Goal: Transaction & Acquisition: Purchase product/service

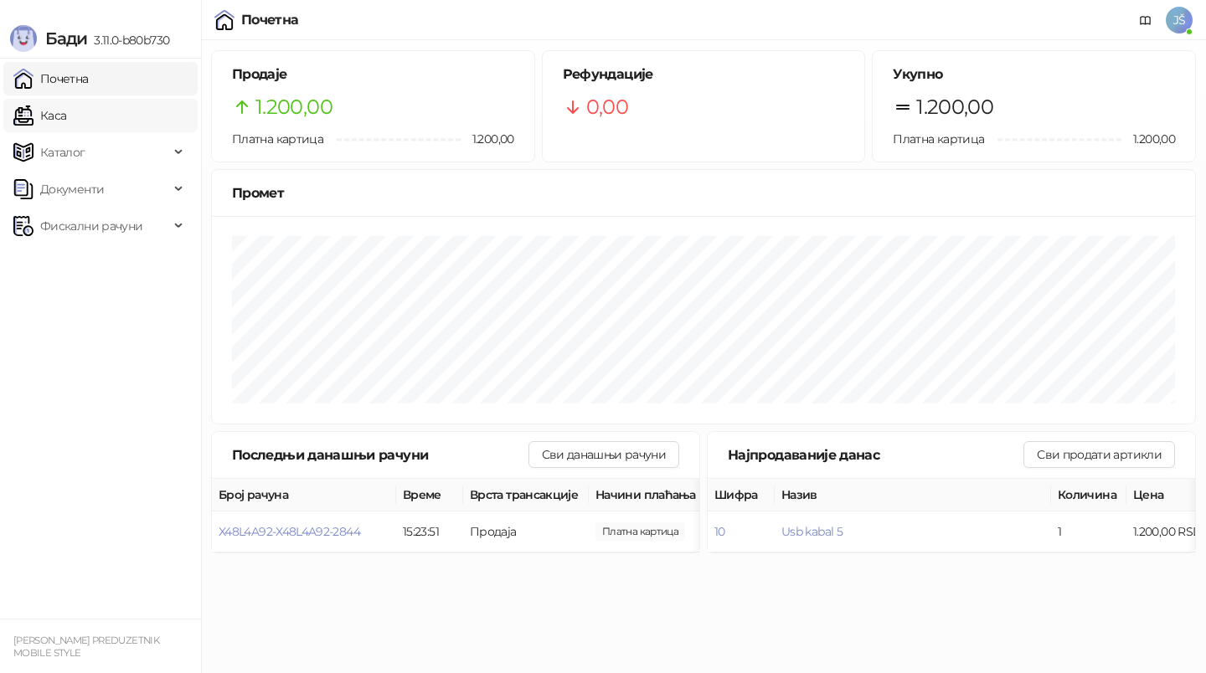
click at [66, 113] on link "Каса" at bounding box center [39, 116] width 53 height 34
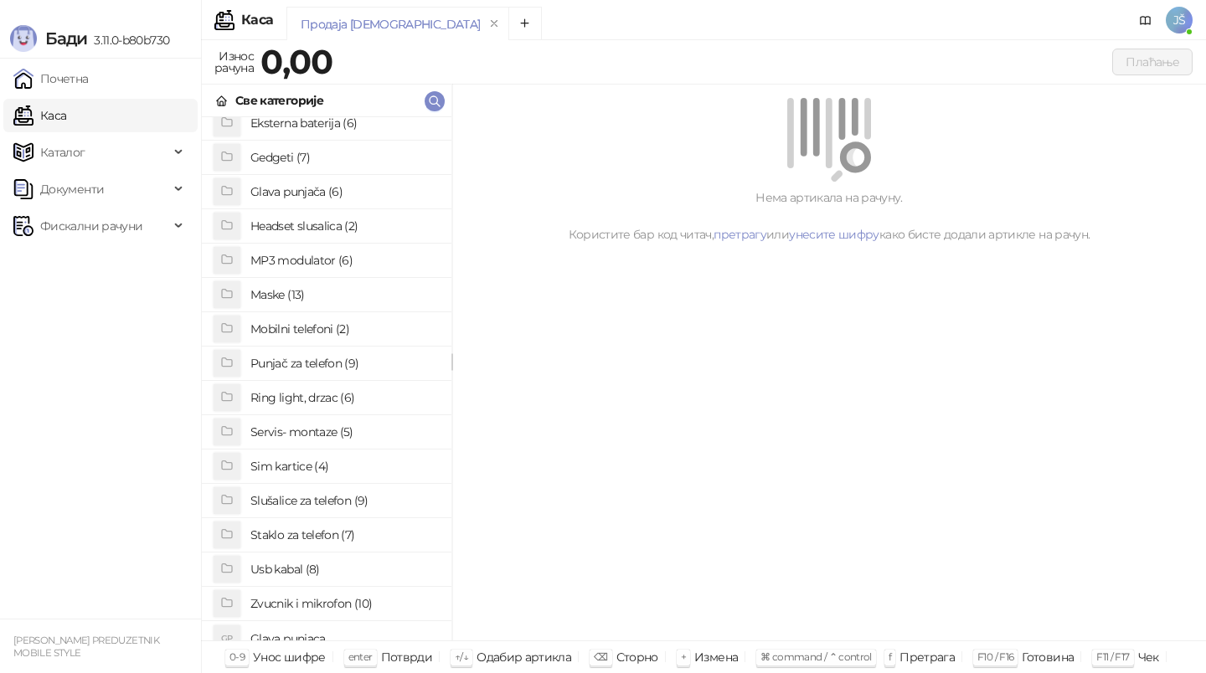
scroll to position [128, 0]
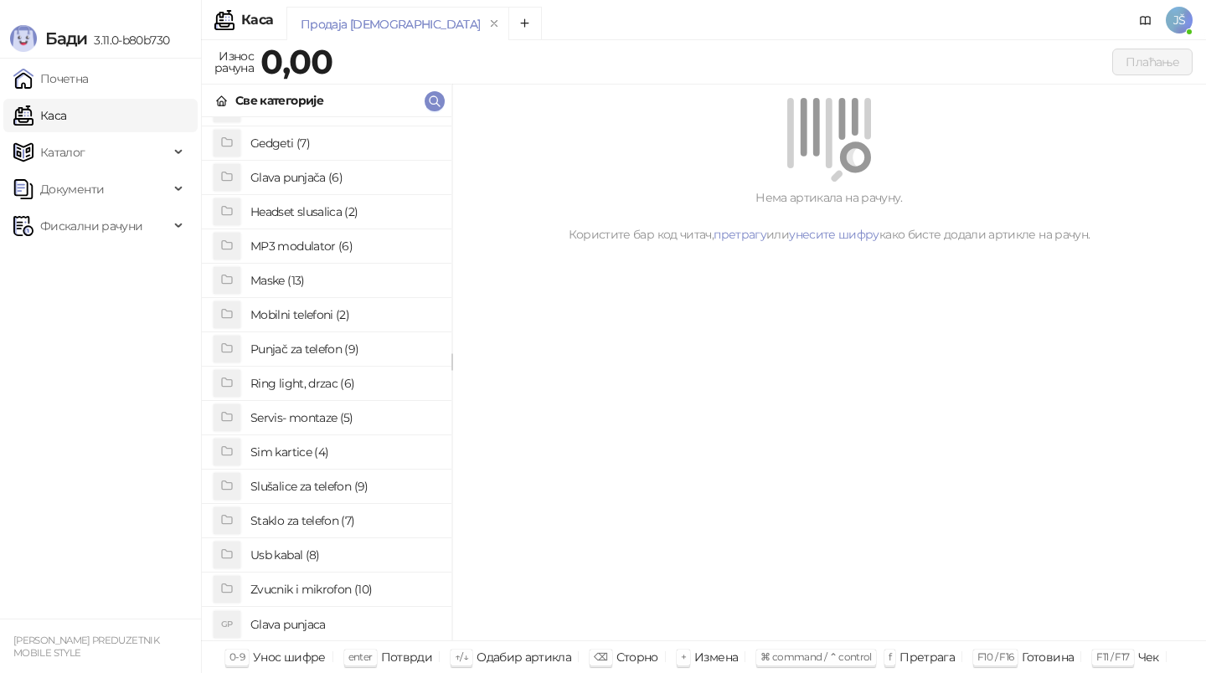
click at [320, 553] on h4 "Usb kabal (8)" at bounding box center [344, 555] width 188 height 27
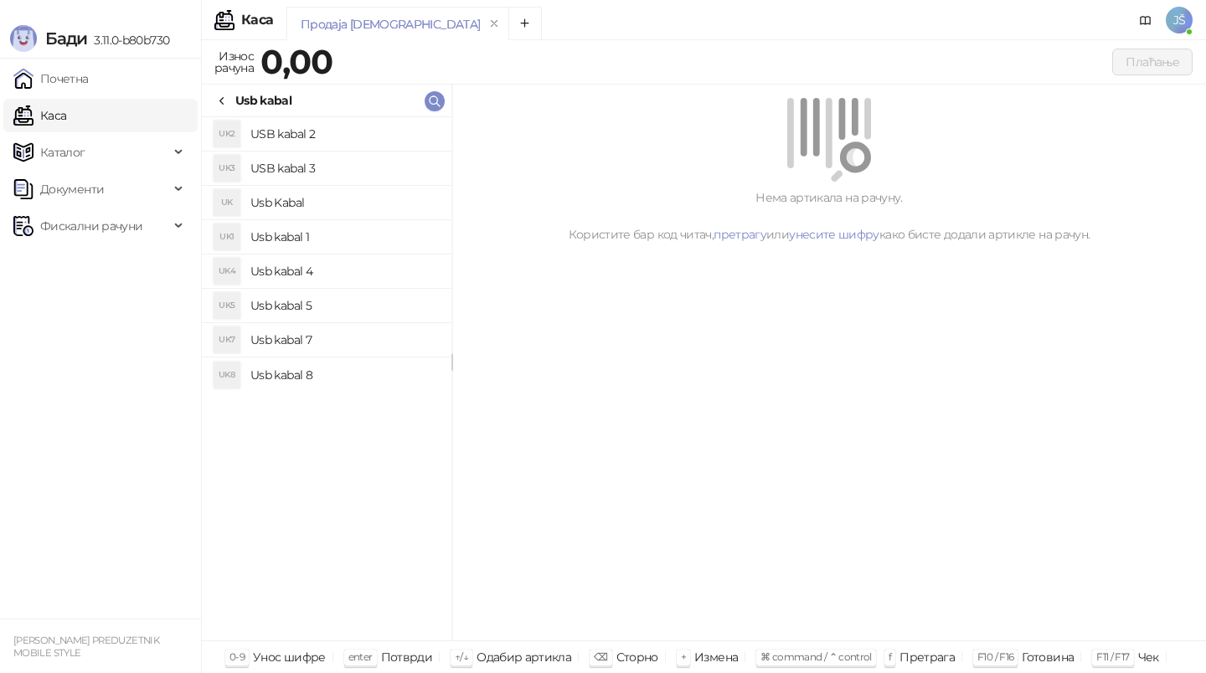
click at [336, 232] on h4 "Usb kabal 1" at bounding box center [344, 237] width 188 height 27
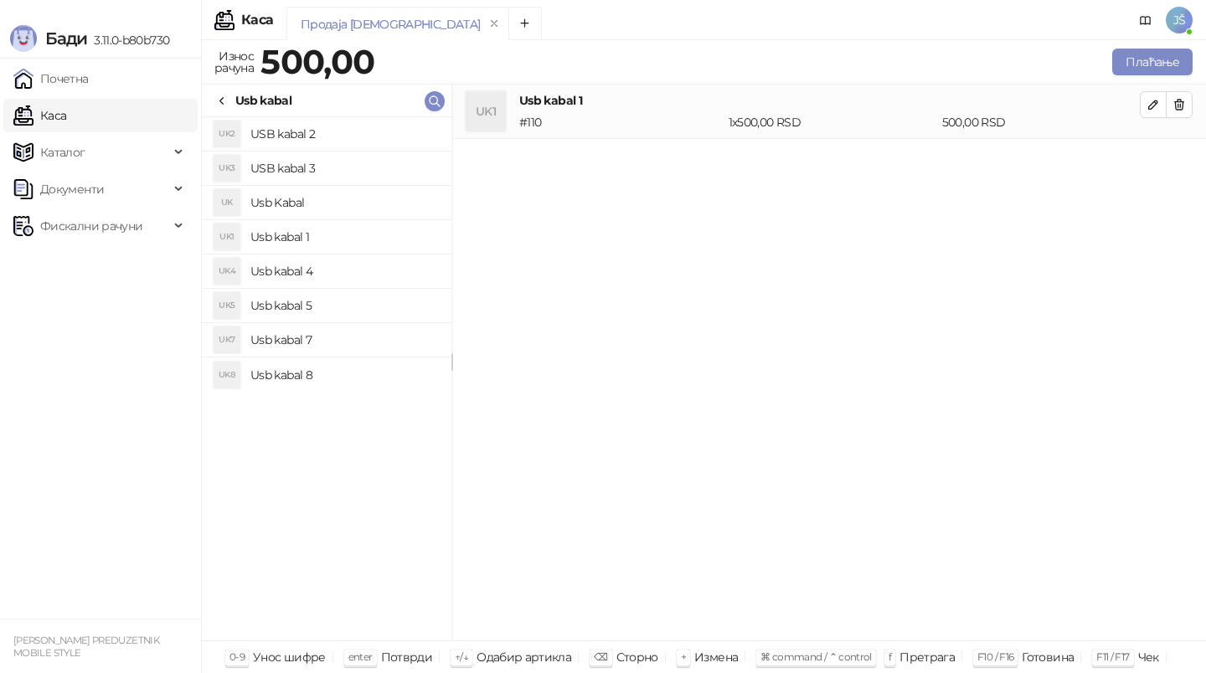
click at [355, 134] on h4 "USB kabal 2" at bounding box center [344, 134] width 188 height 27
click at [367, 178] on h4 "USB kabal 3" at bounding box center [344, 168] width 188 height 27
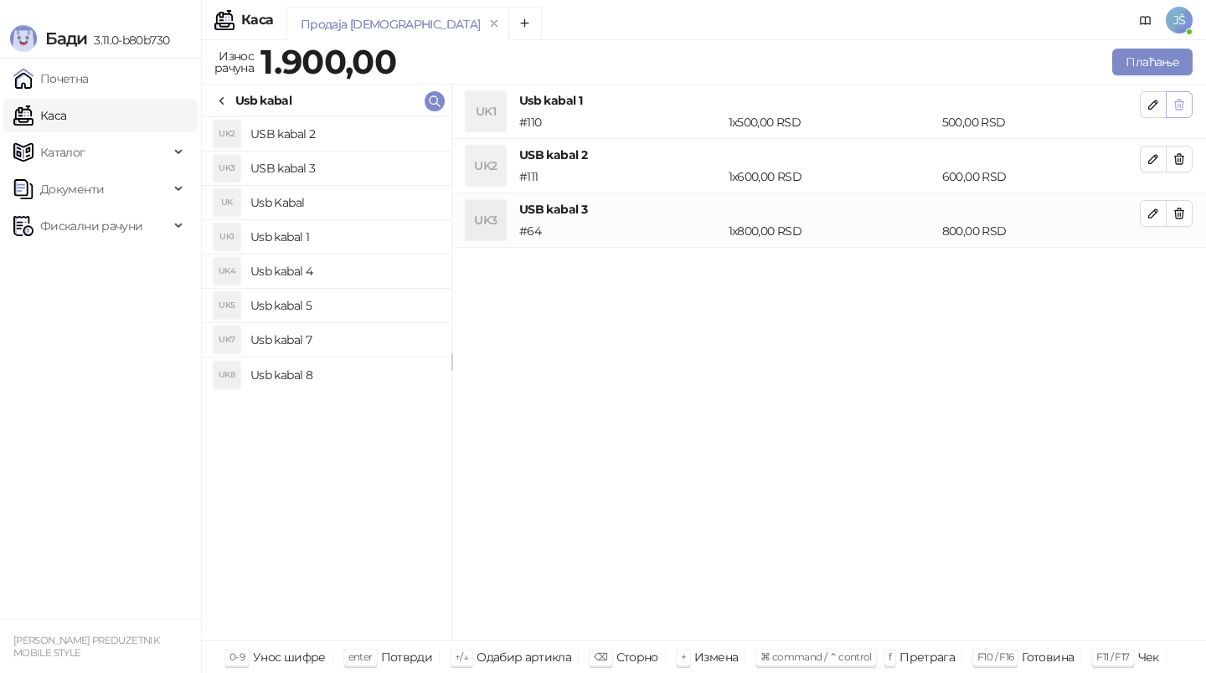
click at [1183, 101] on icon "button" at bounding box center [1179, 104] width 13 height 13
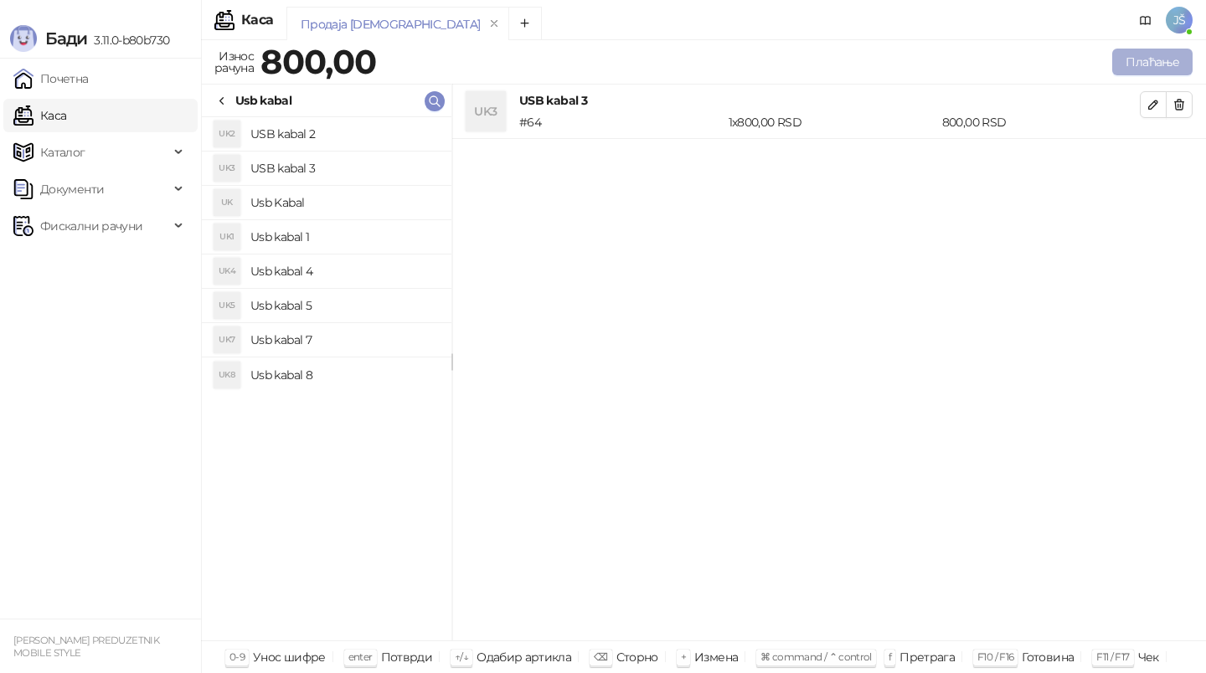
click at [1158, 61] on button "Плаћање" at bounding box center [1152, 62] width 80 height 27
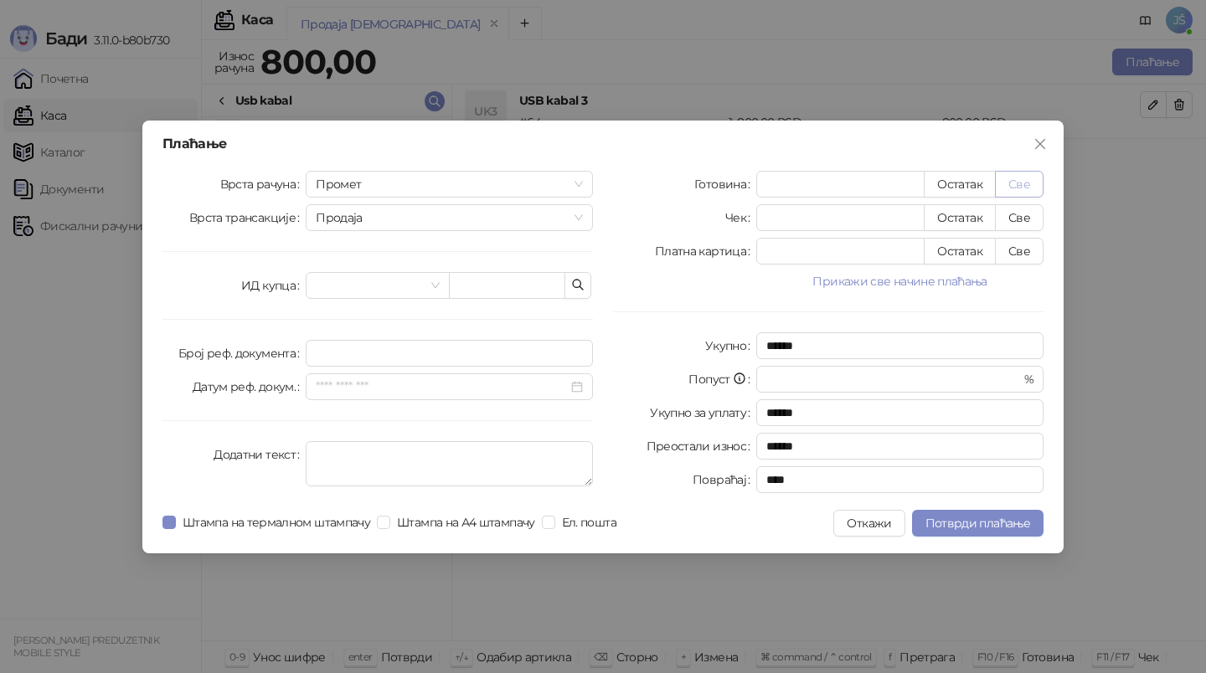
click at [1016, 195] on button "Све" at bounding box center [1019, 184] width 49 height 27
type input "***"
type input "****"
click at [997, 526] on span "Потврди плаћање" at bounding box center [978, 523] width 105 height 15
